Goal: Check status: Check status

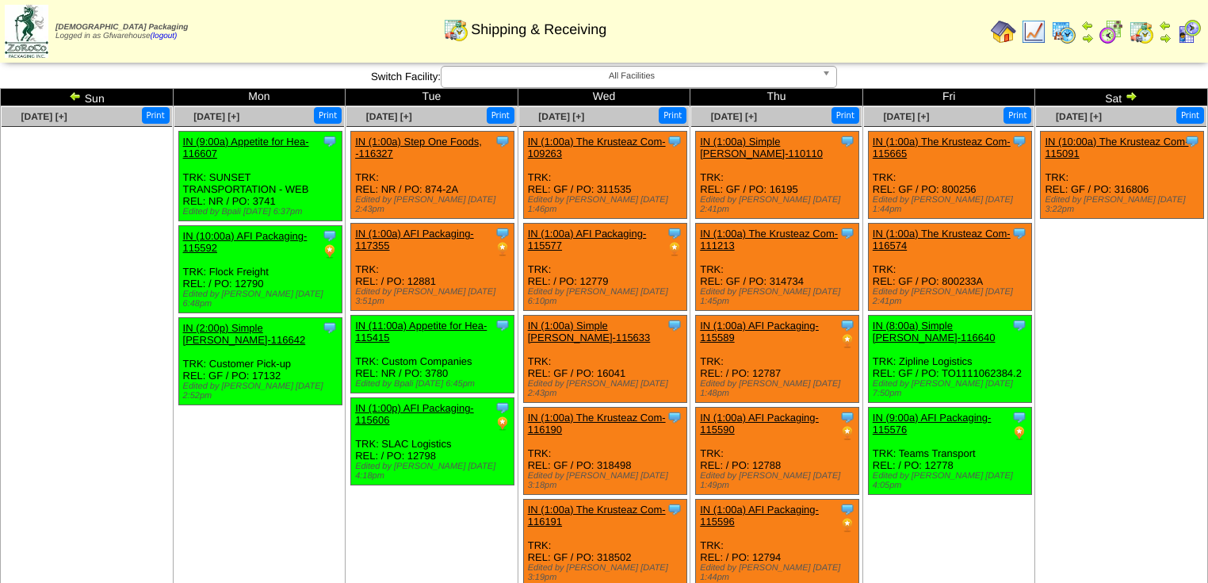
click at [80, 95] on img at bounding box center [75, 96] width 13 height 13
click at [73, 97] on img at bounding box center [75, 96] width 13 height 13
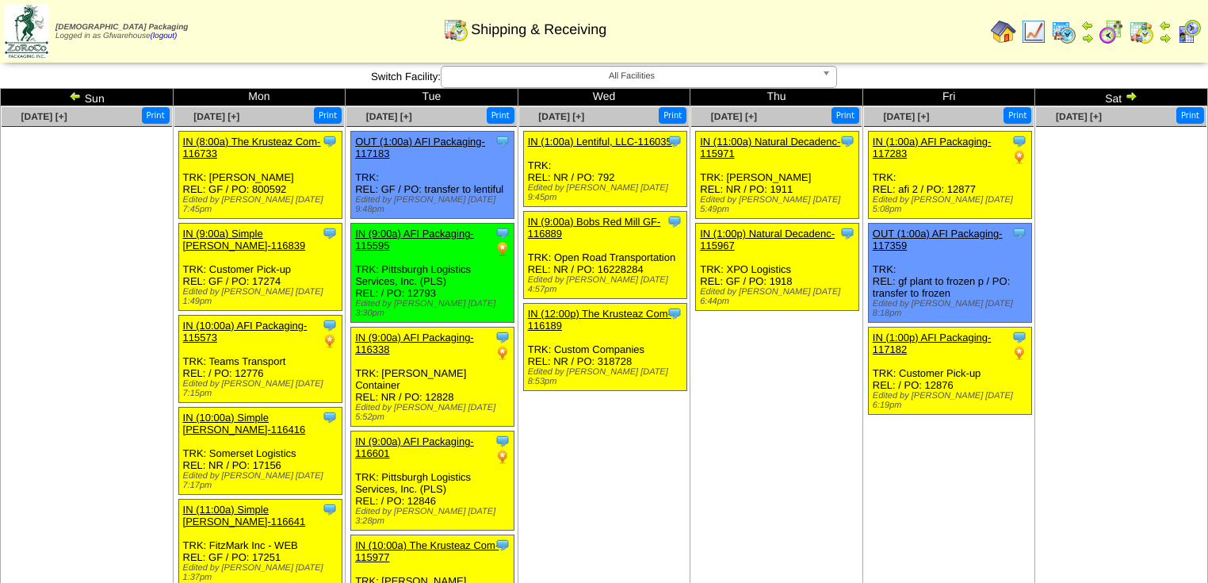
click at [74, 95] on img at bounding box center [75, 96] width 13 height 13
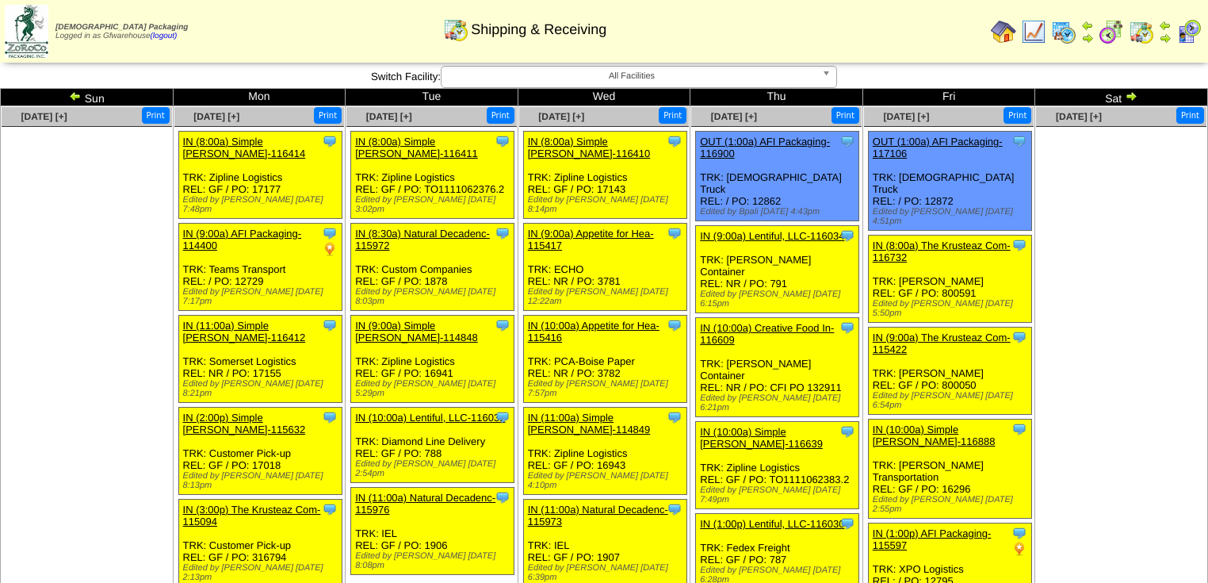
click at [1133, 98] on img at bounding box center [1131, 96] width 13 height 13
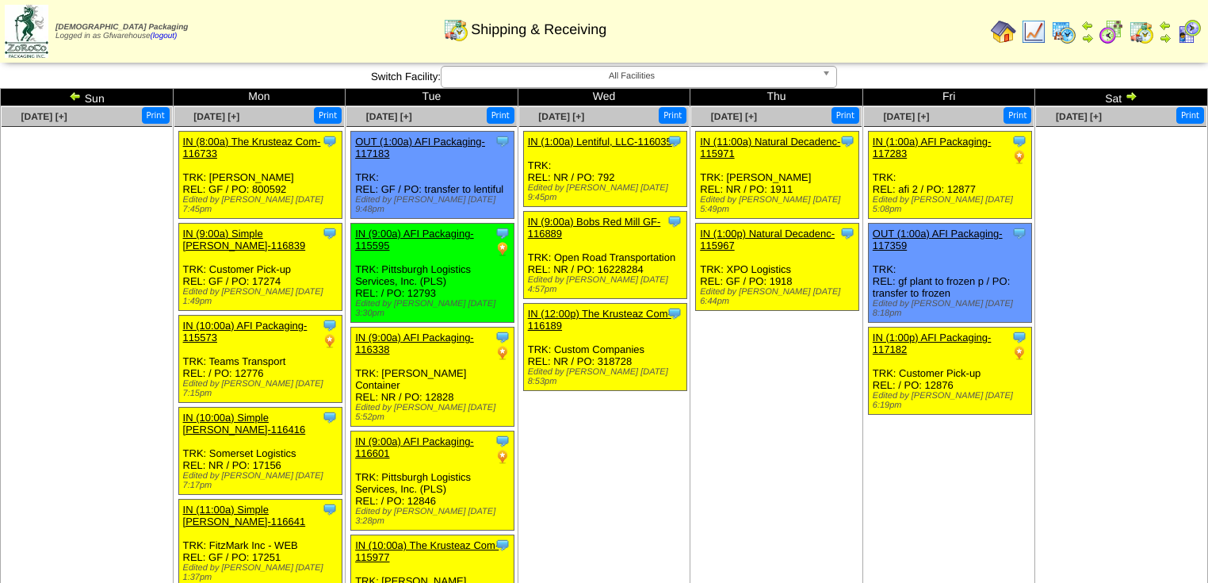
click at [1134, 96] on img at bounding box center [1131, 96] width 13 height 13
